Goal: Task Accomplishment & Management: Manage account settings

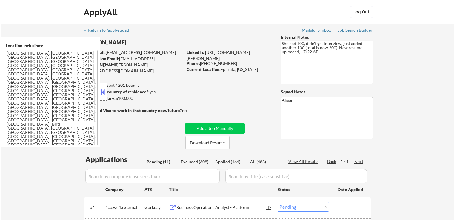
select select ""pending""
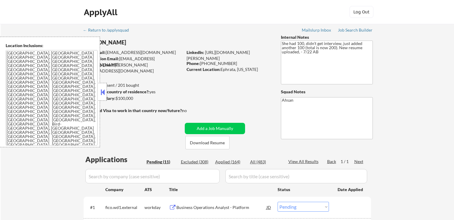
select select ""pending""
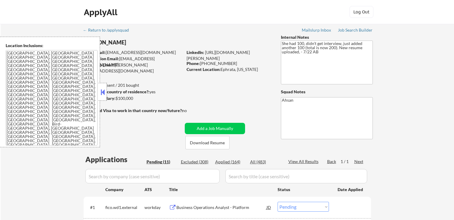
select select ""pending""
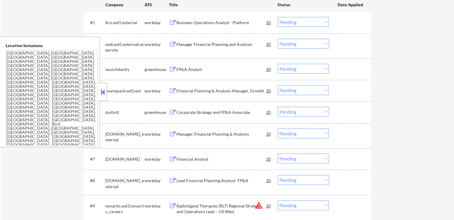
scroll to position [239, 0]
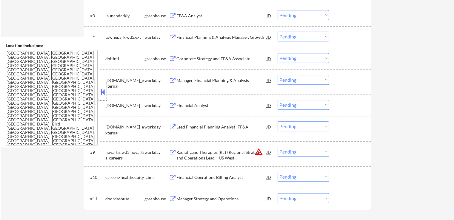
click at [104, 91] on button at bounding box center [102, 92] width 7 height 9
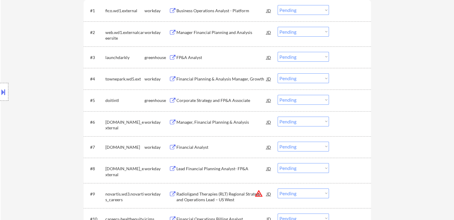
scroll to position [149, 0]
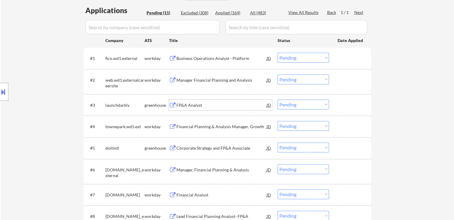
click at [181, 104] on div "FP&A Analyst" at bounding box center [221, 105] width 90 height 6
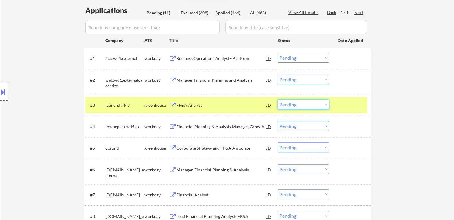
drag, startPoint x: 306, startPoint y: 104, endPoint x: 304, endPoint y: 109, distance: 5.8
click at [306, 104] on select "Choose an option... Pending Applied Excluded (Questions) Excluded (Expired) Exc…" at bounding box center [302, 105] width 51 height 10
click at [277, 100] on select "Choose an option... Pending Applied Excluded (Questions) Excluded (Expired) Exc…" at bounding box center [302, 105] width 51 height 10
select select ""pending""
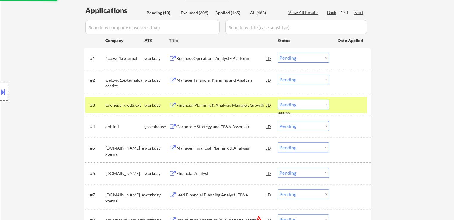
click at [193, 127] on div "Corporate Strategy and FP&A Associate" at bounding box center [221, 127] width 90 height 6
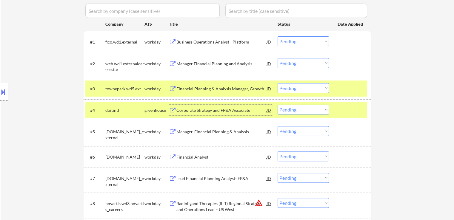
scroll to position [179, 0]
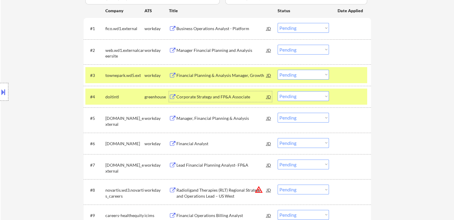
click at [293, 93] on select "Choose an option... Pending Applied Excluded (Questions) Excluded (Expired) Exc…" at bounding box center [302, 96] width 51 height 10
click at [277, 91] on select "Choose an option... Pending Applied Excluded (Questions) Excluded (Expired) Exc…" at bounding box center [302, 96] width 51 height 10
select select ""pending""
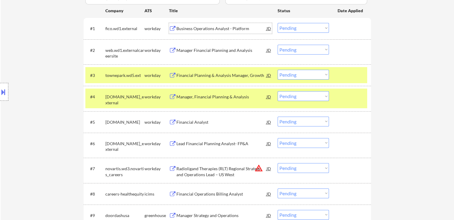
click at [185, 26] on div "Business Operations Analyst - Platform" at bounding box center [221, 29] width 90 height 6
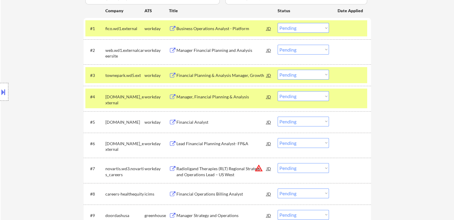
click at [191, 46] on div "Manager Financial Planning and Analysis" at bounding box center [221, 50] width 90 height 11
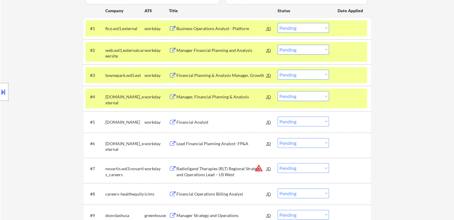
click at [183, 73] on div "Financial Planning & Analysis Manager, Growth" at bounding box center [221, 75] width 90 height 6
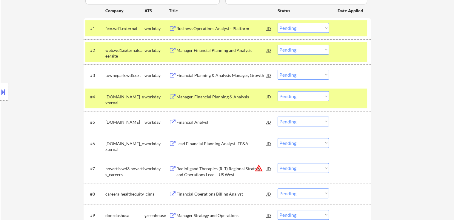
click at [188, 97] on div "Manager, Financial Planning & Analysis" at bounding box center [221, 97] width 90 height 6
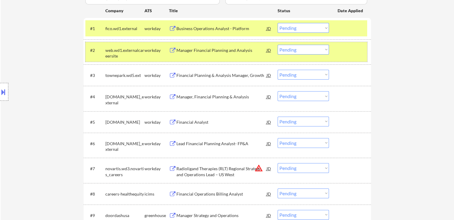
click at [335, 50] on div "#2 web.wd1.externalcareersite workday Manager Financial Planning and Analysis J…" at bounding box center [226, 52] width 282 height 20
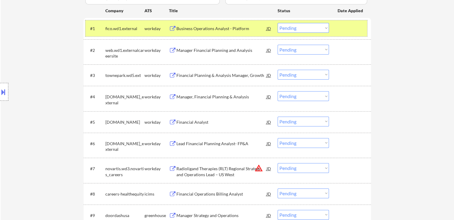
click at [340, 35] on div "#1 fico.wd1.external workday Business Operations Analyst - Platform JD Choose a…" at bounding box center [226, 28] width 282 height 16
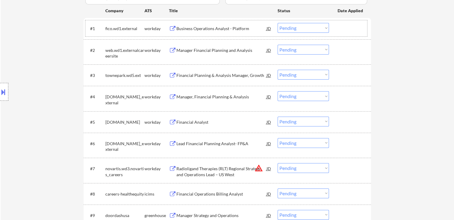
click at [292, 73] on select "Choose an option... Pending Applied Excluded (Questions) Excluded (Expired) Exc…" at bounding box center [302, 75] width 51 height 10
click at [277, 70] on select "Choose an option... Pending Applied Excluded (Questions) Excluded (Expired) Exc…" at bounding box center [302, 75] width 51 height 10
select select ""pending""
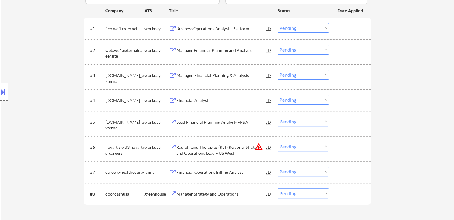
click at [4, 91] on button at bounding box center [3, 92] width 7 height 10
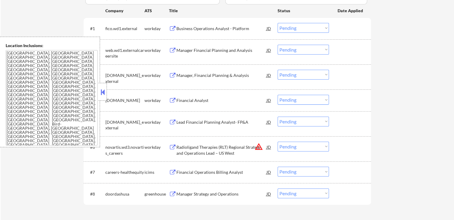
click at [293, 47] on select "Choose an option... Pending Applied Excluded (Questions) Excluded (Expired) Exc…" at bounding box center [302, 50] width 51 height 10
click at [277, 45] on select "Choose an option... Pending Applied Excluded (Questions) Excluded (Expired) Exc…" at bounding box center [302, 50] width 51 height 10
select select ""pending""
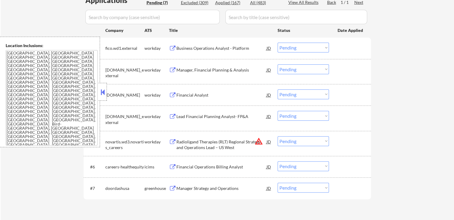
scroll to position [149, 0]
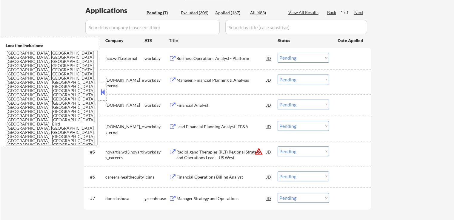
click at [307, 60] on select "Choose an option... Pending Applied Excluded (Questions) Excluded (Expired) Exc…" at bounding box center [302, 58] width 51 height 10
click at [277, 53] on select "Choose an option... Pending Applied Excluded (Questions) Excluded (Expired) Exc…" at bounding box center [302, 58] width 51 height 10
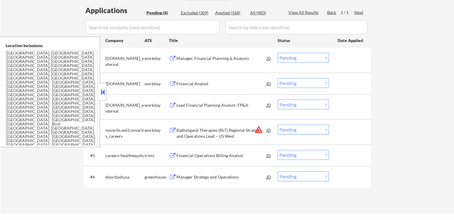
scroll to position [179, 0]
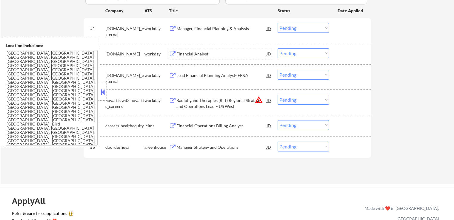
click at [188, 55] on div "Financial Analyst" at bounding box center [221, 54] width 90 height 6
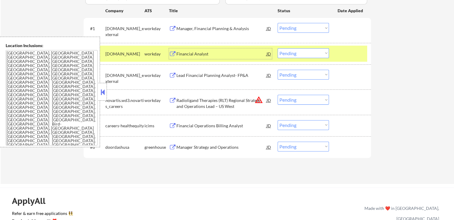
click at [180, 77] on div "Lead Financial Planning Analyst- FP&A" at bounding box center [221, 75] width 90 height 6
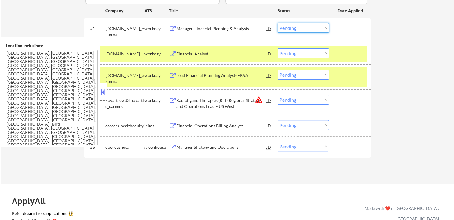
click at [297, 28] on select "Choose an option... Pending Applied Excluded (Questions) Excluded (Expired) Exc…" at bounding box center [302, 28] width 51 height 10
click at [277, 23] on select "Choose an option... Pending Applied Excluded (Questions) Excluded (Expired) Exc…" at bounding box center [302, 28] width 51 height 10
select select ""pending""
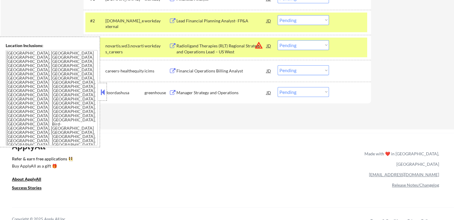
scroll to position [209, 0]
click at [191, 92] on div "Manager Strategy and Operations" at bounding box center [221, 92] width 90 height 6
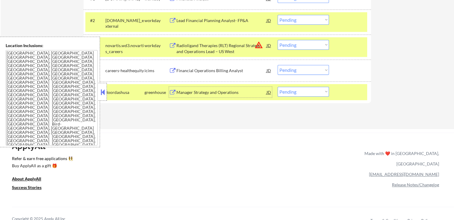
click at [246, 70] on div "Financial Operations Billing Analyst" at bounding box center [221, 71] width 90 height 6
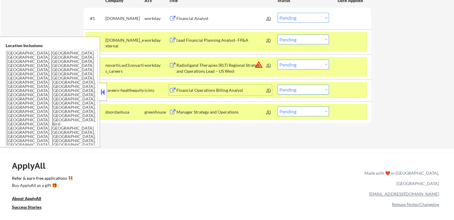
scroll to position [179, 0]
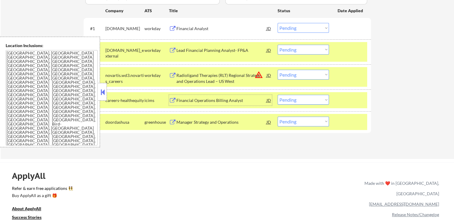
click at [296, 50] on select "Choose an option... Pending Applied Excluded (Questions) Excluded (Expired) Exc…" at bounding box center [302, 50] width 51 height 10
click at [277, 45] on select "Choose an option... Pending Applied Excluded (Questions) Excluded (Expired) Exc…" at bounding box center [302, 50] width 51 height 10
select select ""pending""
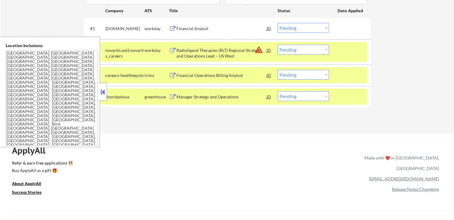
click at [300, 75] on select "Choose an option... Pending Applied Excluded (Questions) Excluded (Expired) Exc…" at bounding box center [302, 75] width 51 height 10
click at [277, 70] on select "Choose an option... Pending Applied Excluded (Questions) Excluded (Expired) Exc…" at bounding box center [302, 75] width 51 height 10
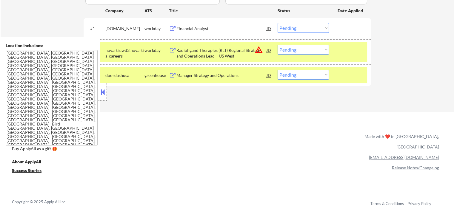
drag, startPoint x: 285, startPoint y: 74, endPoint x: 289, endPoint y: 78, distance: 5.7
click at [287, 75] on select "Choose an option... Pending Applied Excluded (Questions) Excluded (Expired) Exc…" at bounding box center [302, 75] width 51 height 10
select select ""applied""
click at [277, 70] on select "Choose an option... Pending Applied Excluded (Questions) Excluded (Expired) Exc…" at bounding box center [302, 75] width 51 height 10
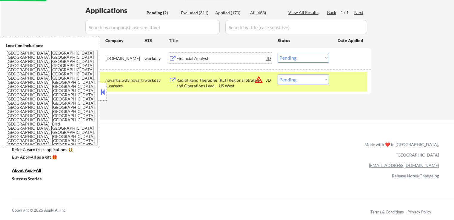
click at [194, 59] on div "Financial Analyst" at bounding box center [221, 58] width 90 height 6
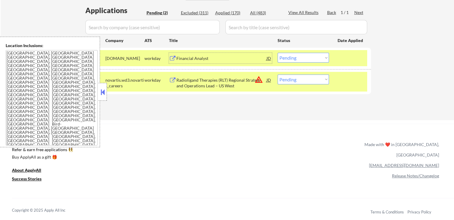
click at [222, 83] on div "Radioligand Therapies (RLT) Regional Strategy and Operations Lead – US West" at bounding box center [221, 83] width 90 height 12
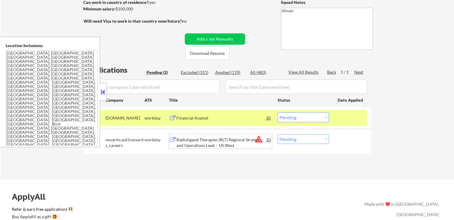
scroll to position [60, 0]
